Goal: Task Accomplishment & Management: Use online tool/utility

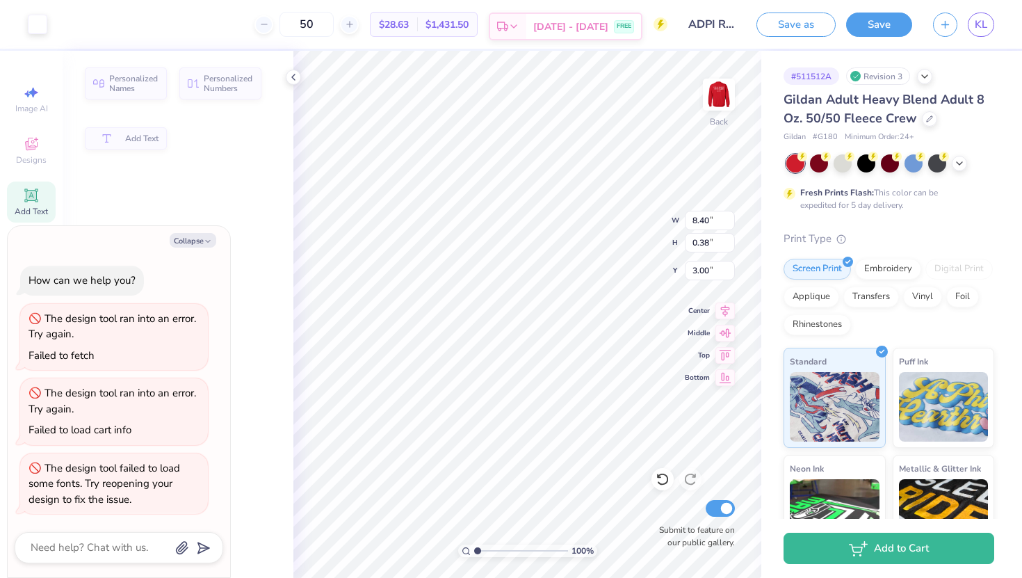
type textarea "x"
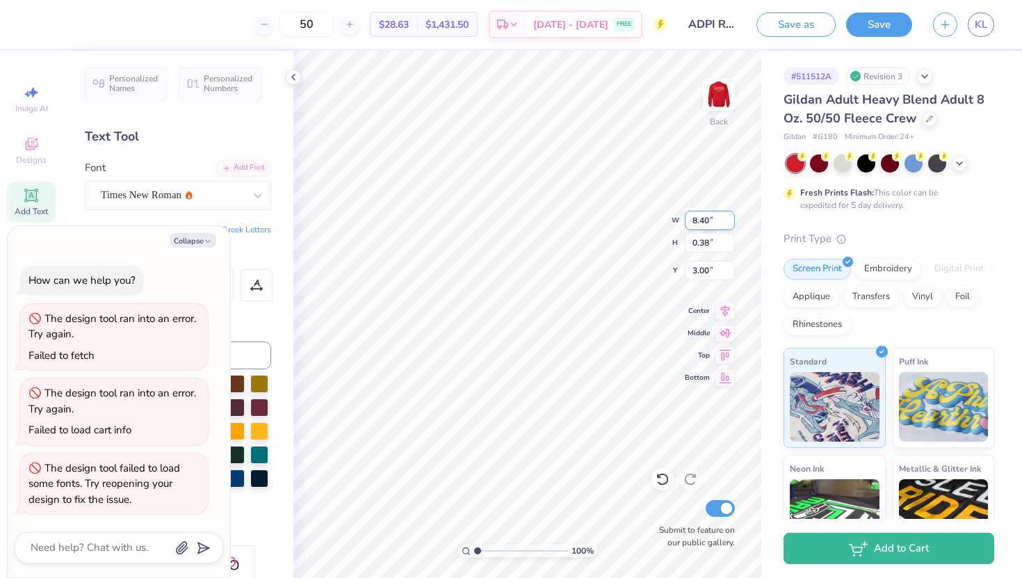
click at [706, 221] on input "8.40" at bounding box center [710, 220] width 50 height 19
type input "10"
type textarea "x"
type input "10.00"
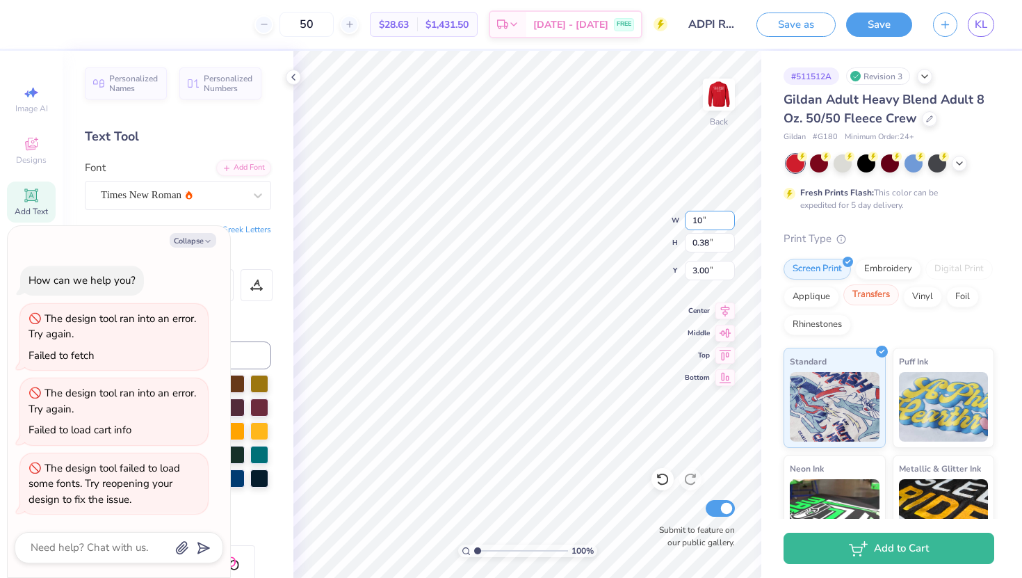
type input "0.45"
type input "2.96"
type textarea "x"
type input "3.00"
type textarea "x"
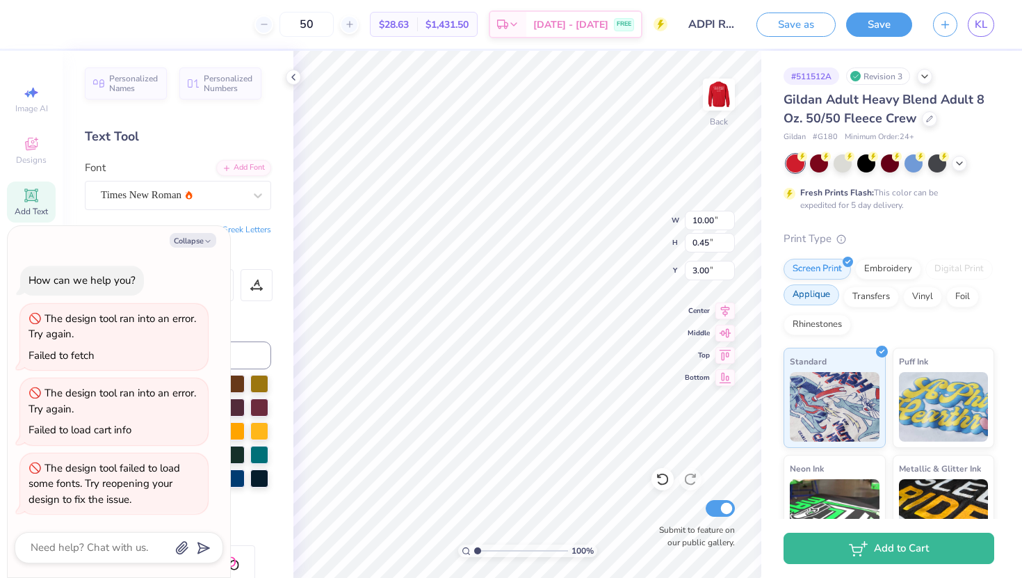
type input "3.32"
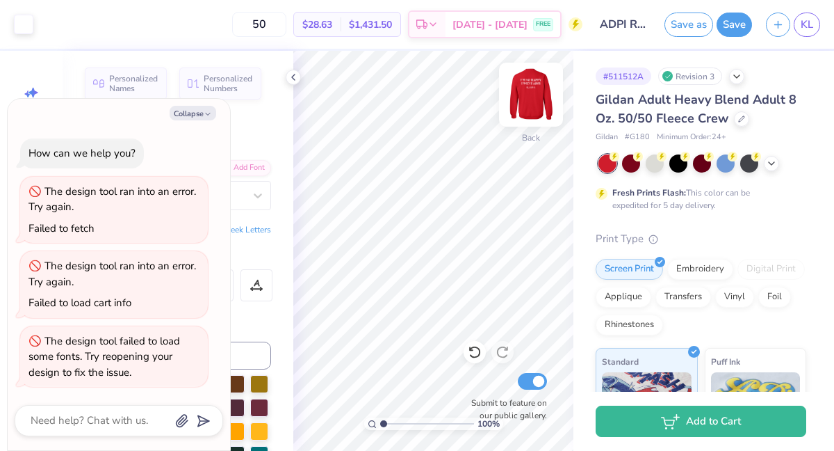
click at [537, 100] on img at bounding box center [531, 95] width 56 height 56
click at [537, 100] on img at bounding box center [531, 95] width 28 height 28
click at [740, 25] on button "Save" at bounding box center [734, 22] width 35 height 24
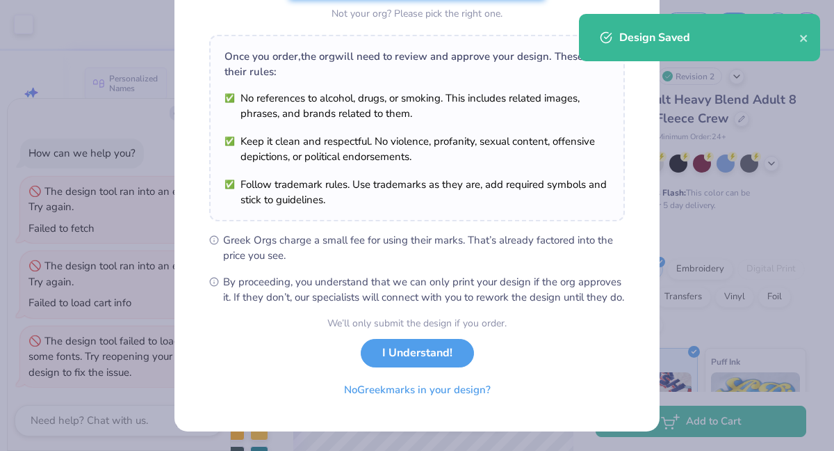
scroll to position [200, 0]
click at [441, 351] on button "I Understand!" at bounding box center [417, 349] width 113 height 29
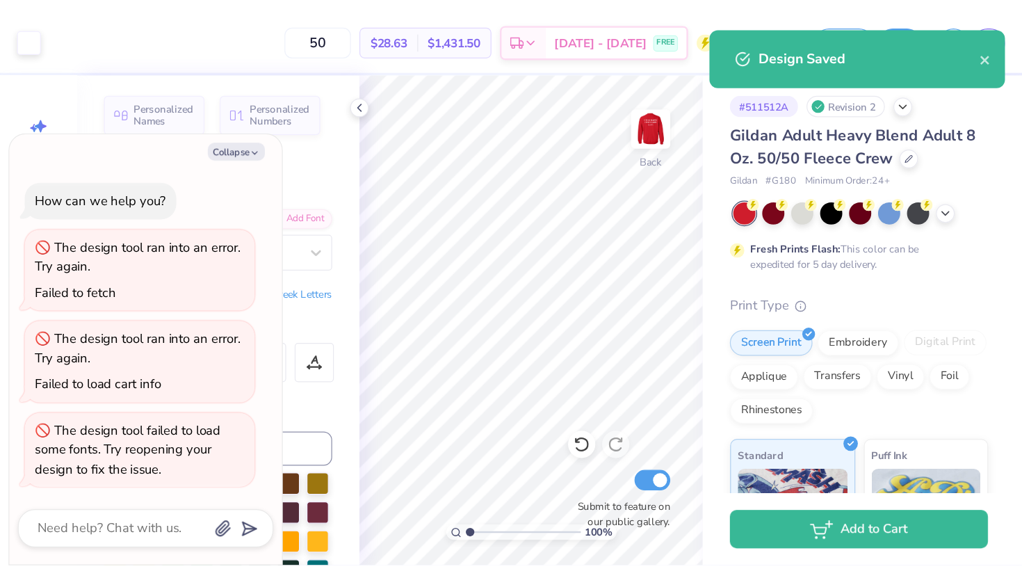
scroll to position [0, 0]
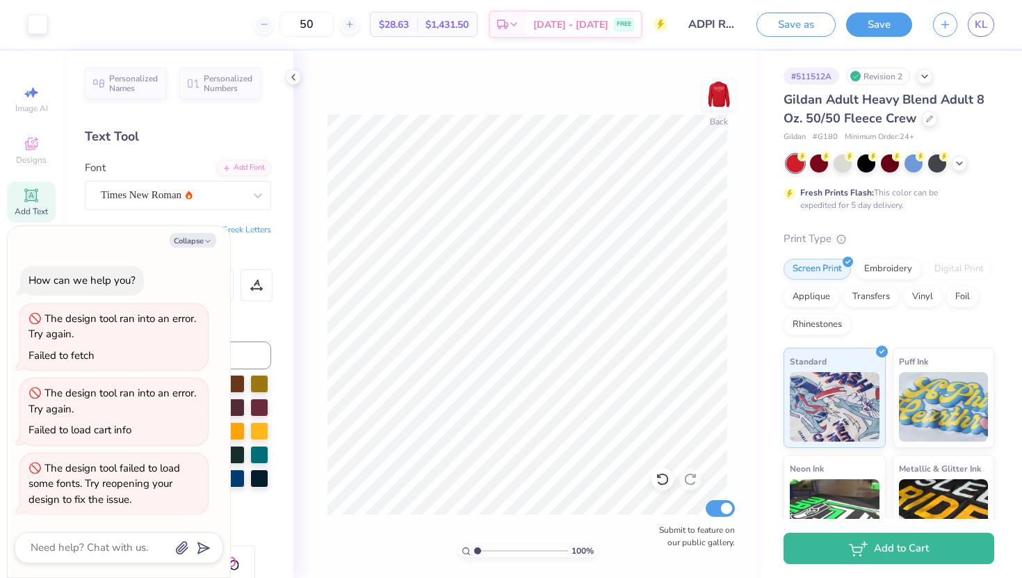
type textarea "x"
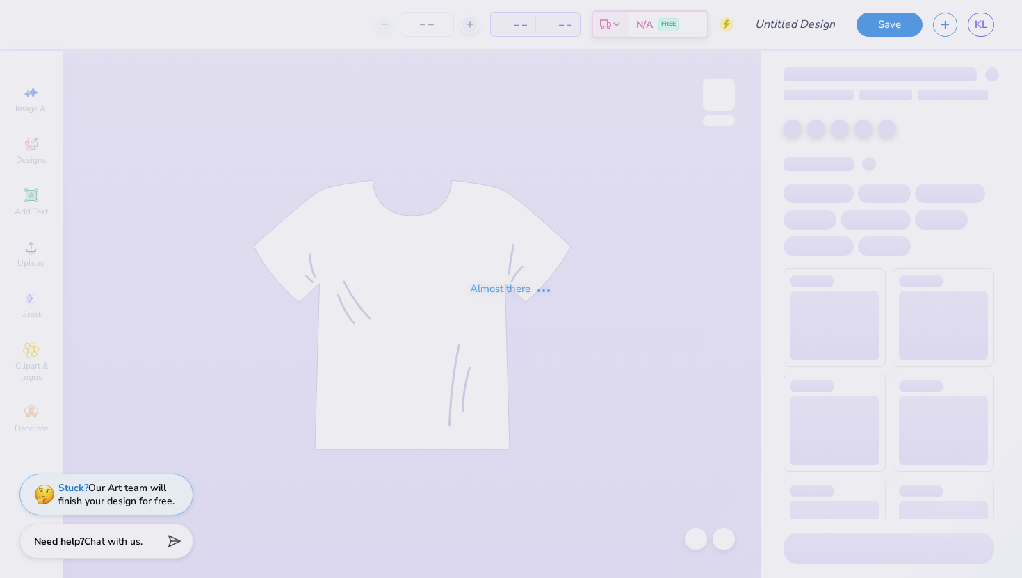
type input "ADPI Retreat"
type input "50"
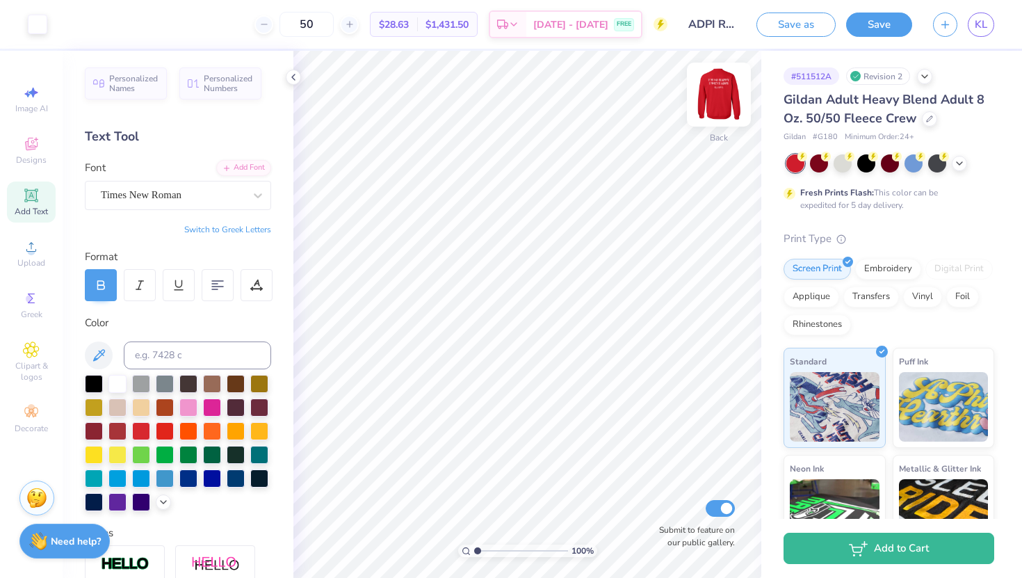
click at [730, 101] on img at bounding box center [719, 95] width 56 height 56
click at [717, 96] on img at bounding box center [719, 95] width 56 height 56
